Goal: Transaction & Acquisition: Purchase product/service

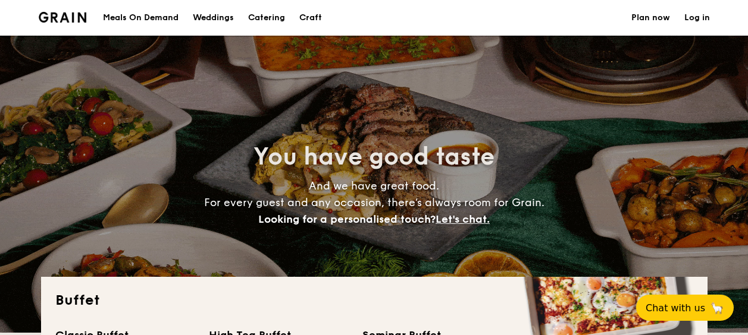
select select
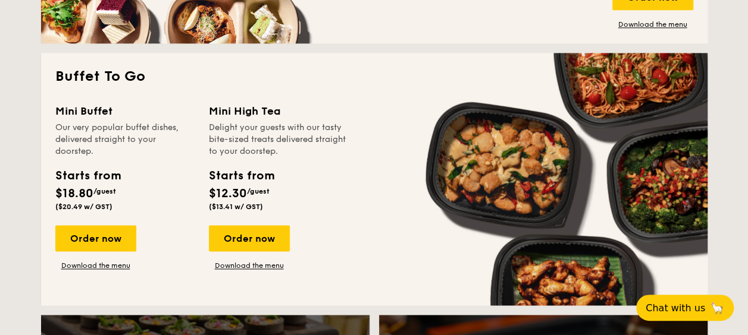
scroll to position [749, 0]
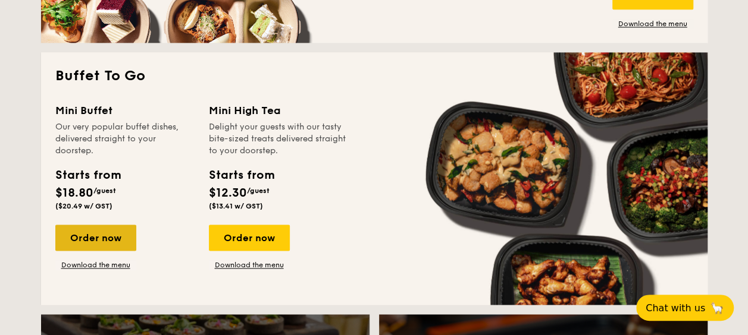
click at [111, 243] on div "Order now" at bounding box center [95, 238] width 81 height 26
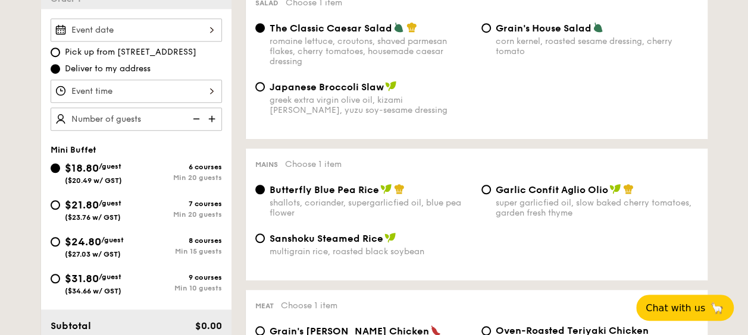
scroll to position [349, 0]
click at [58, 279] on input "$31.80 /guest ($34.66 w/ GST) 9 courses Min 10 guests" at bounding box center [56, 279] width 10 height 10
radio input "true"
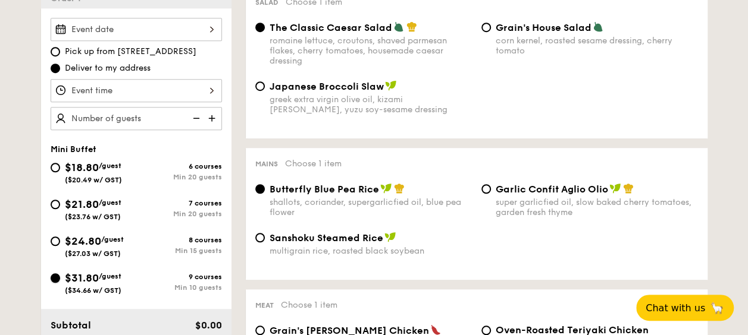
radio input "false"
radio input "true"
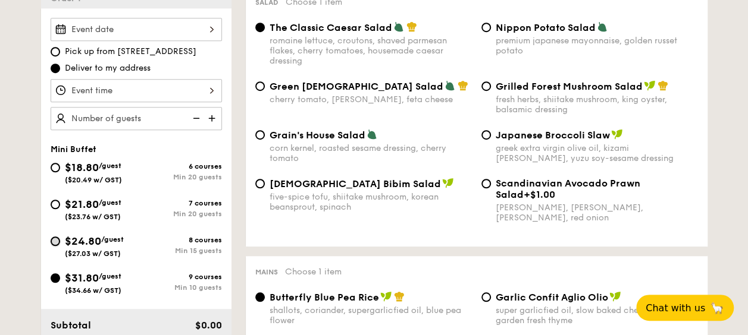
click at [57, 241] on input "$24.80 /guest ($27.03 w/ GST) 8 courses Min 15 guests" at bounding box center [56, 242] width 10 height 10
radio input "true"
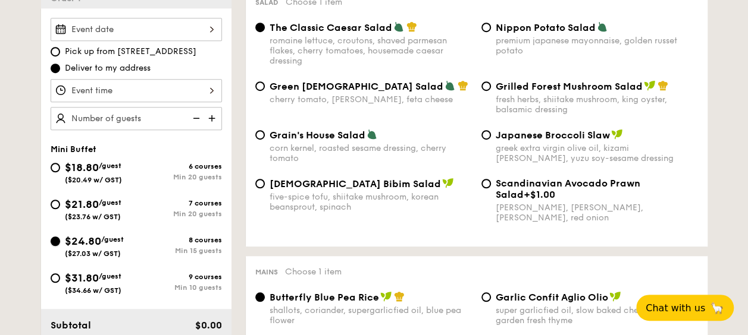
radio input "true"
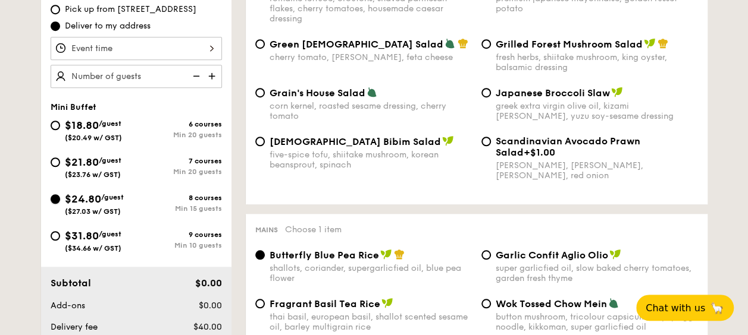
scroll to position [424, 0]
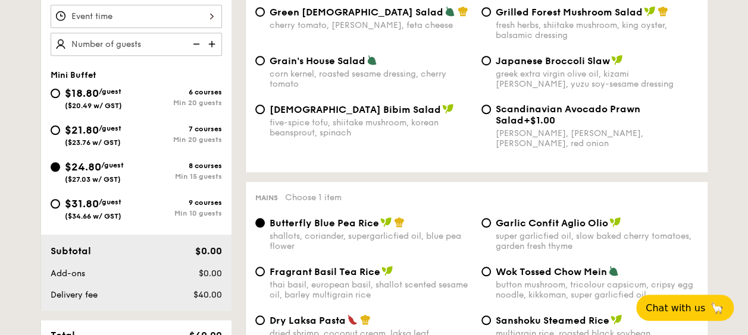
click at [51, 200] on div "$31.80 /guest ($34.66 w/ GST)" at bounding box center [94, 208] width 86 height 25
click at [51, 200] on input "$31.80 /guest ($34.66 w/ GST) 9 courses Min 10 guests" at bounding box center [56, 204] width 10 height 10
radio input "true"
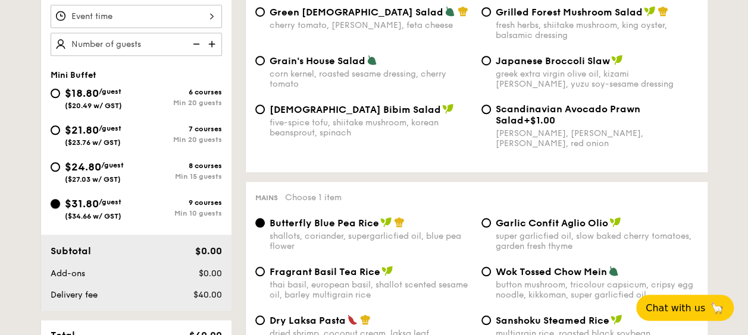
radio input "true"
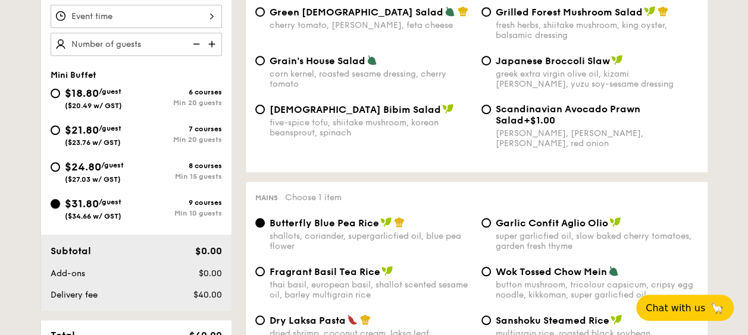
radio input "true"
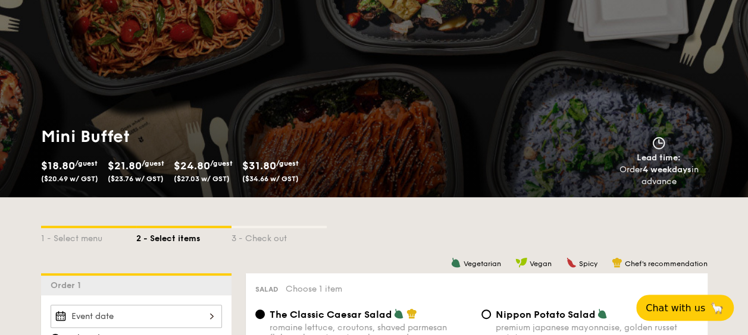
scroll to position [0, 0]
